Goal: Task Accomplishment & Management: Manage account settings

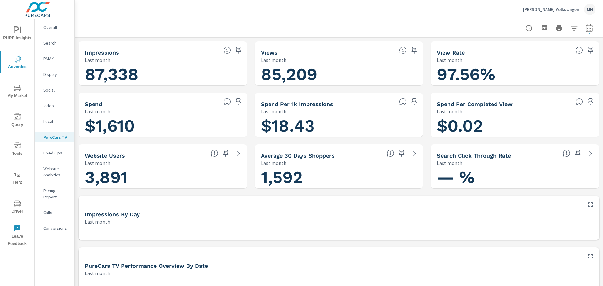
scroll to position [938, 0]
click at [557, 11] on p "[PERSON_NAME] Volkswagen" at bounding box center [551, 10] width 56 height 6
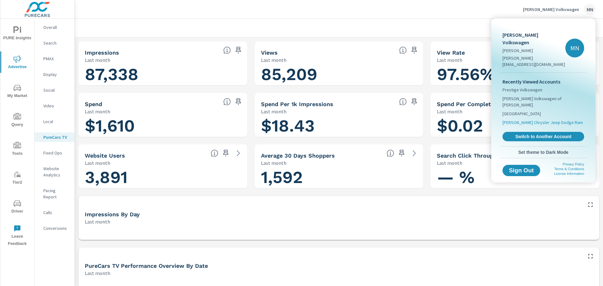
click at [537, 119] on span "[PERSON_NAME] Chrysler Jeep Dodge Ram" at bounding box center [543, 122] width 80 height 6
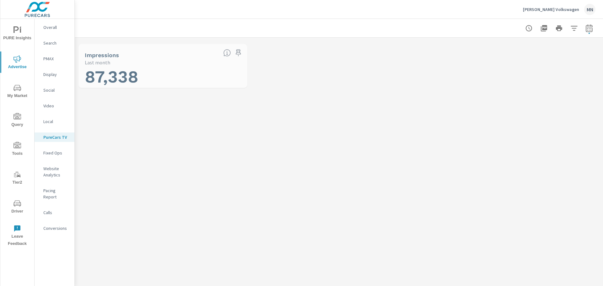
scroll to position [919, 0]
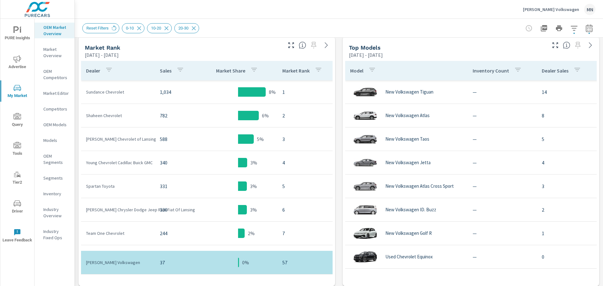
scroll to position [188, 0]
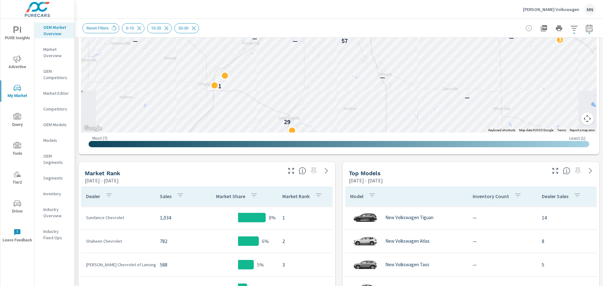
click at [550, 8] on p "[PERSON_NAME] Volkswagen" at bounding box center [551, 10] width 56 height 6
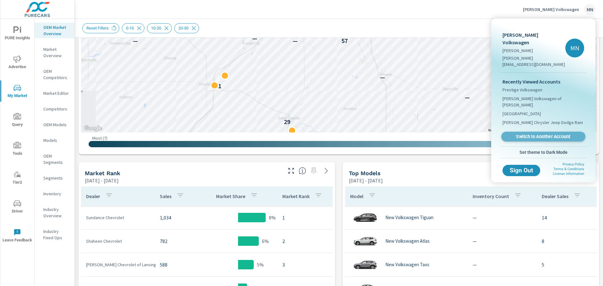
click at [543, 134] on span "Switch to Another Account" at bounding box center [543, 137] width 77 height 6
